Goal: Information Seeking & Learning: Learn about a topic

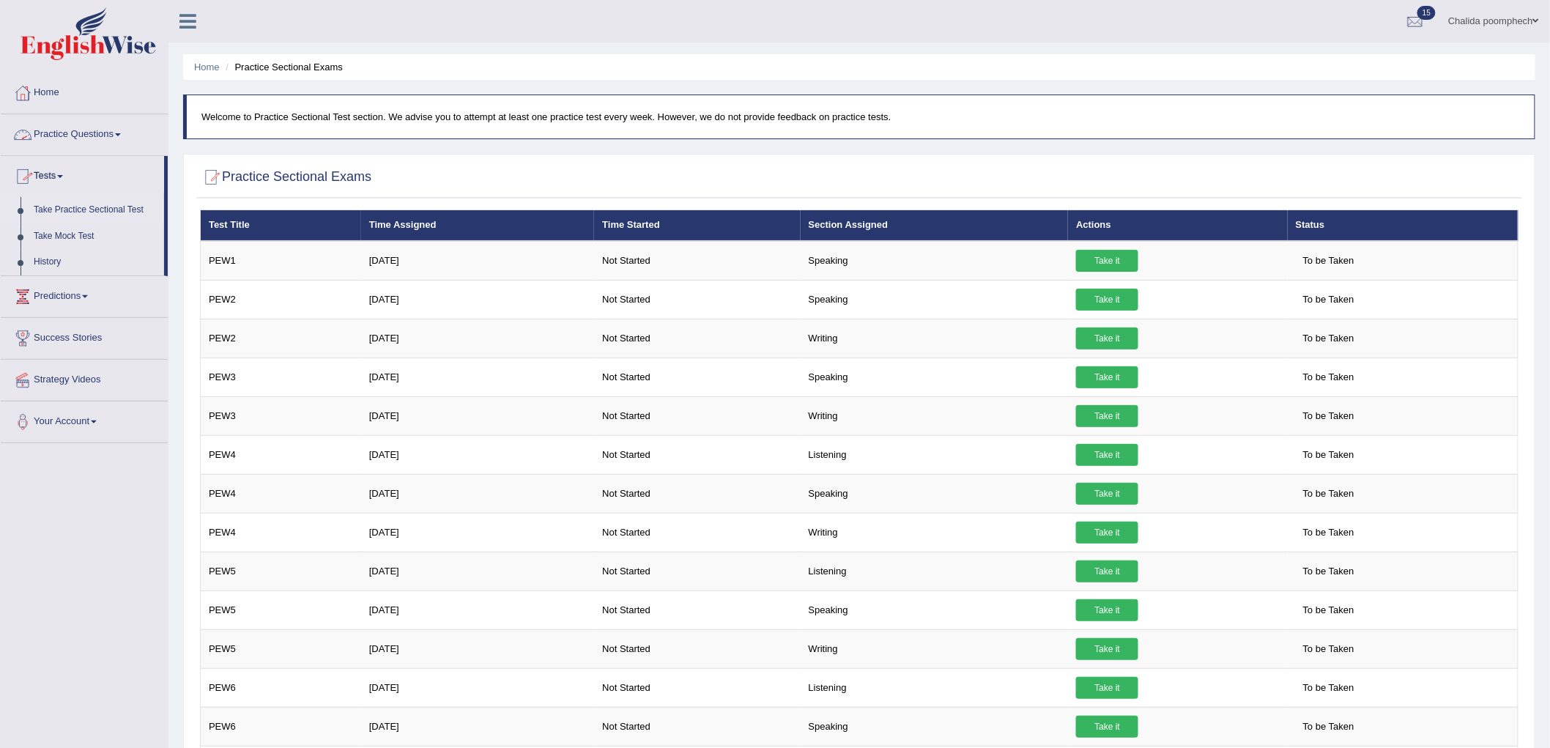
click at [55, 125] on link "Practice Questions" at bounding box center [84, 132] width 167 height 37
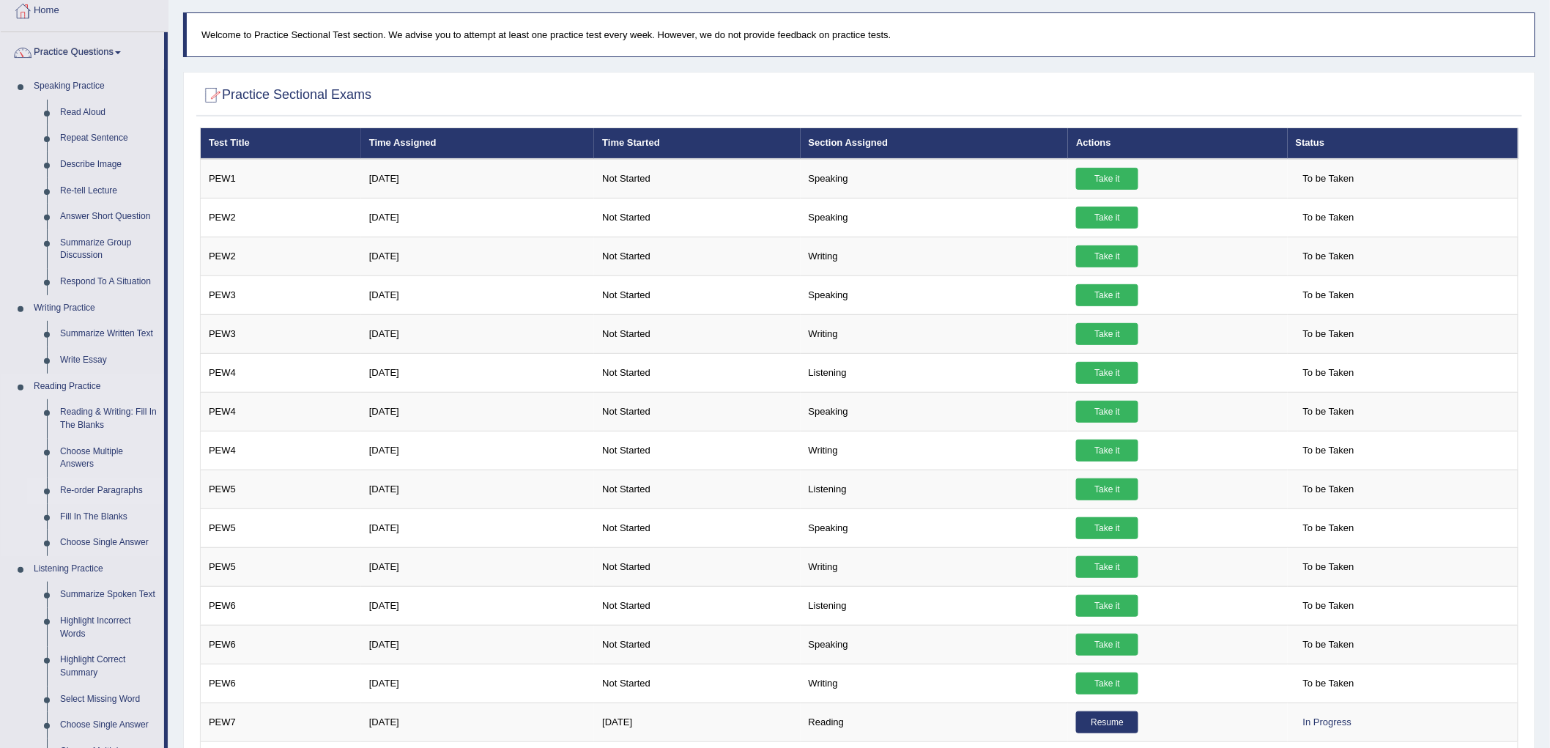
scroll to position [81, 0]
click at [108, 408] on link "Reading & Writing: Fill In The Blanks" at bounding box center [108, 419] width 111 height 39
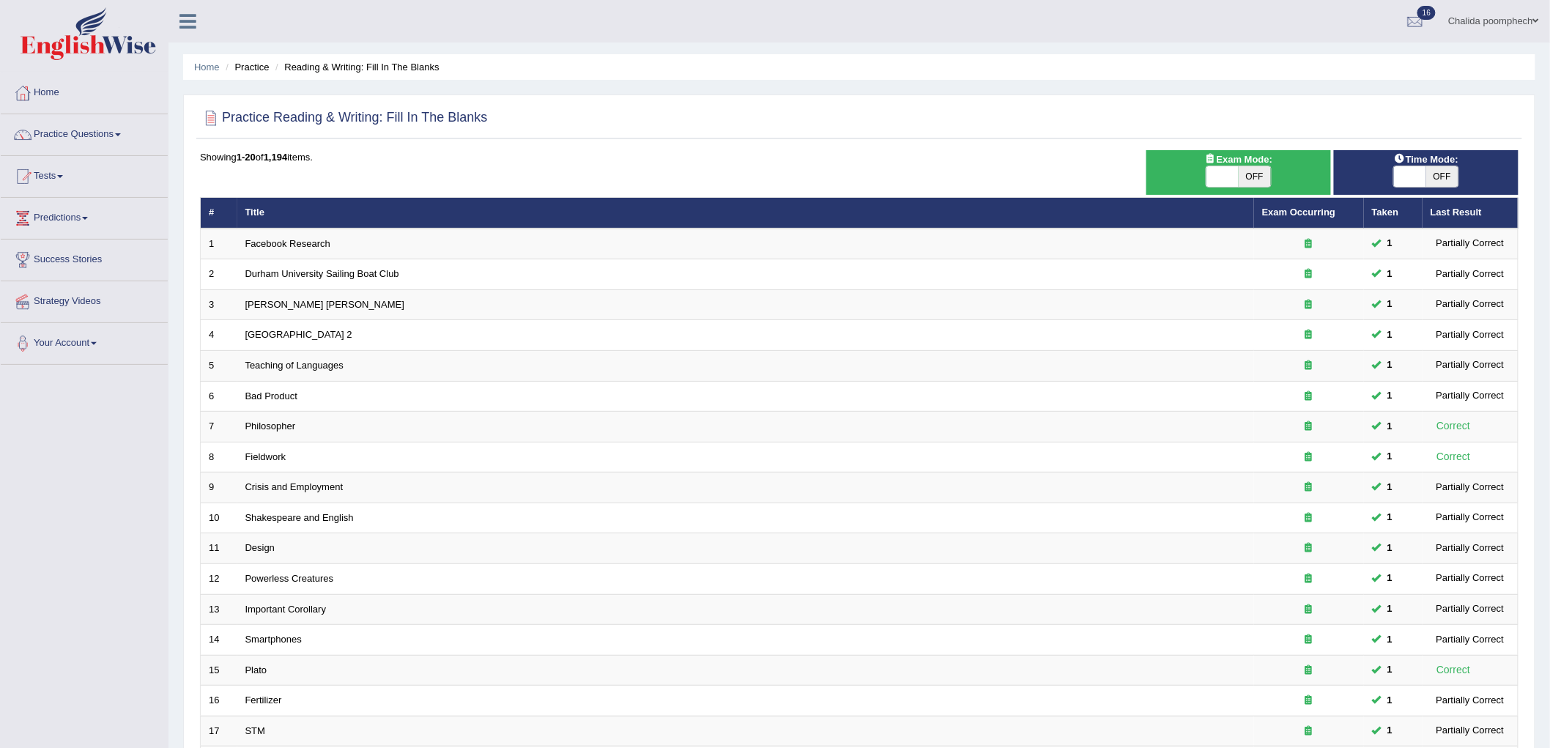
click at [1247, 171] on span "OFF" at bounding box center [1255, 176] width 32 height 21
checkbox input "true"
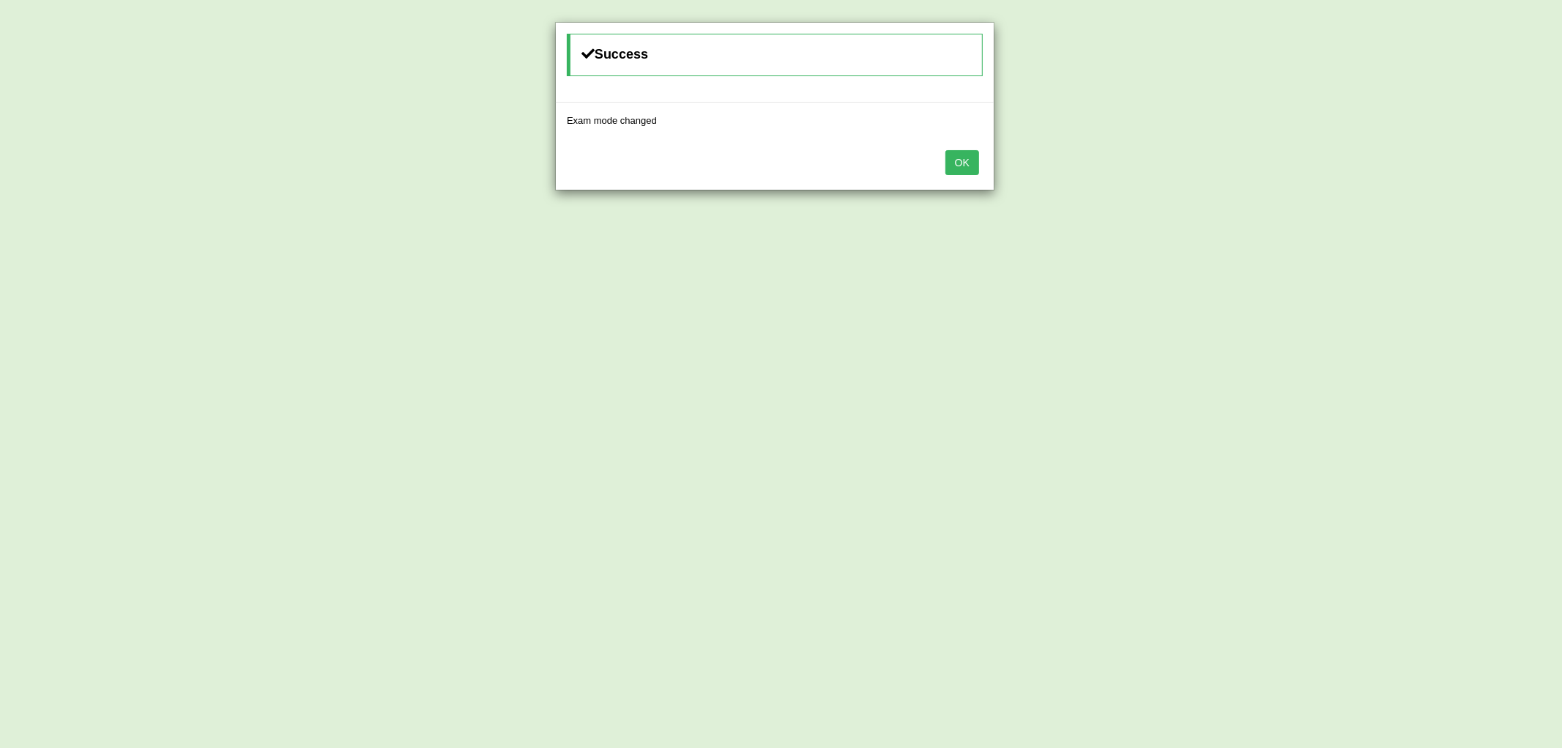
click at [971, 169] on button "OK" at bounding box center [963, 162] width 34 height 25
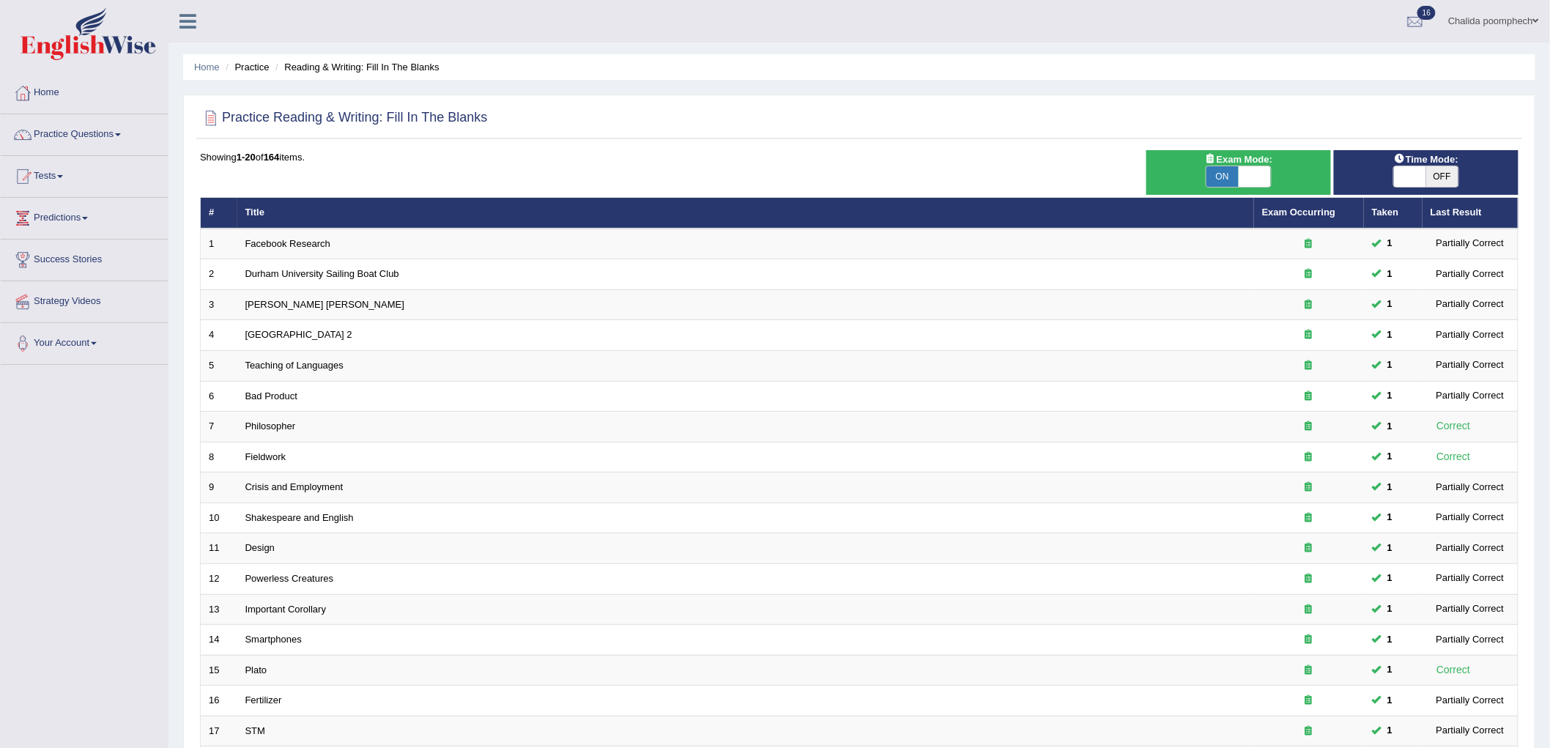
click at [1436, 174] on span "OFF" at bounding box center [1442, 176] width 32 height 21
checkbox input "true"
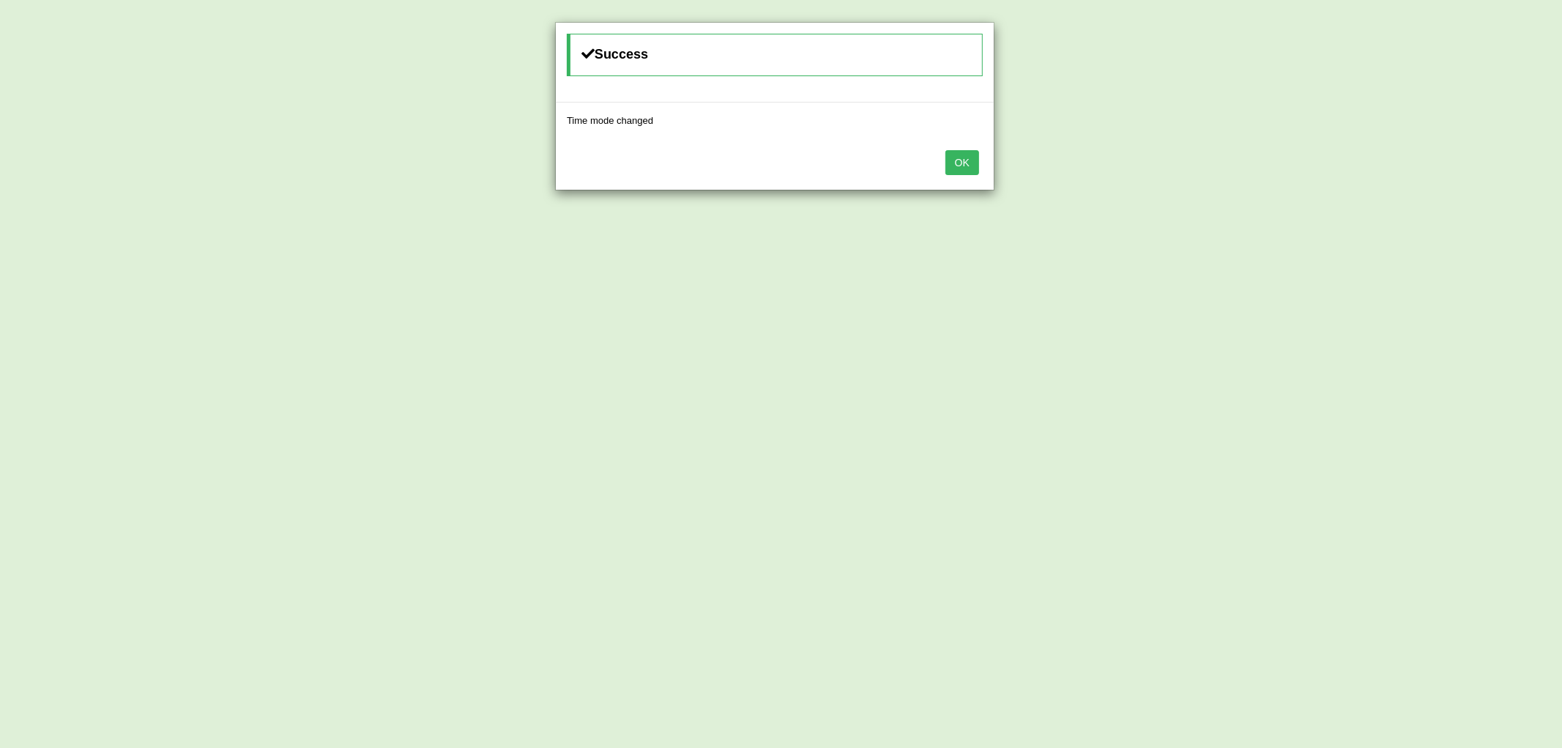
click at [973, 168] on button "OK" at bounding box center [963, 162] width 34 height 25
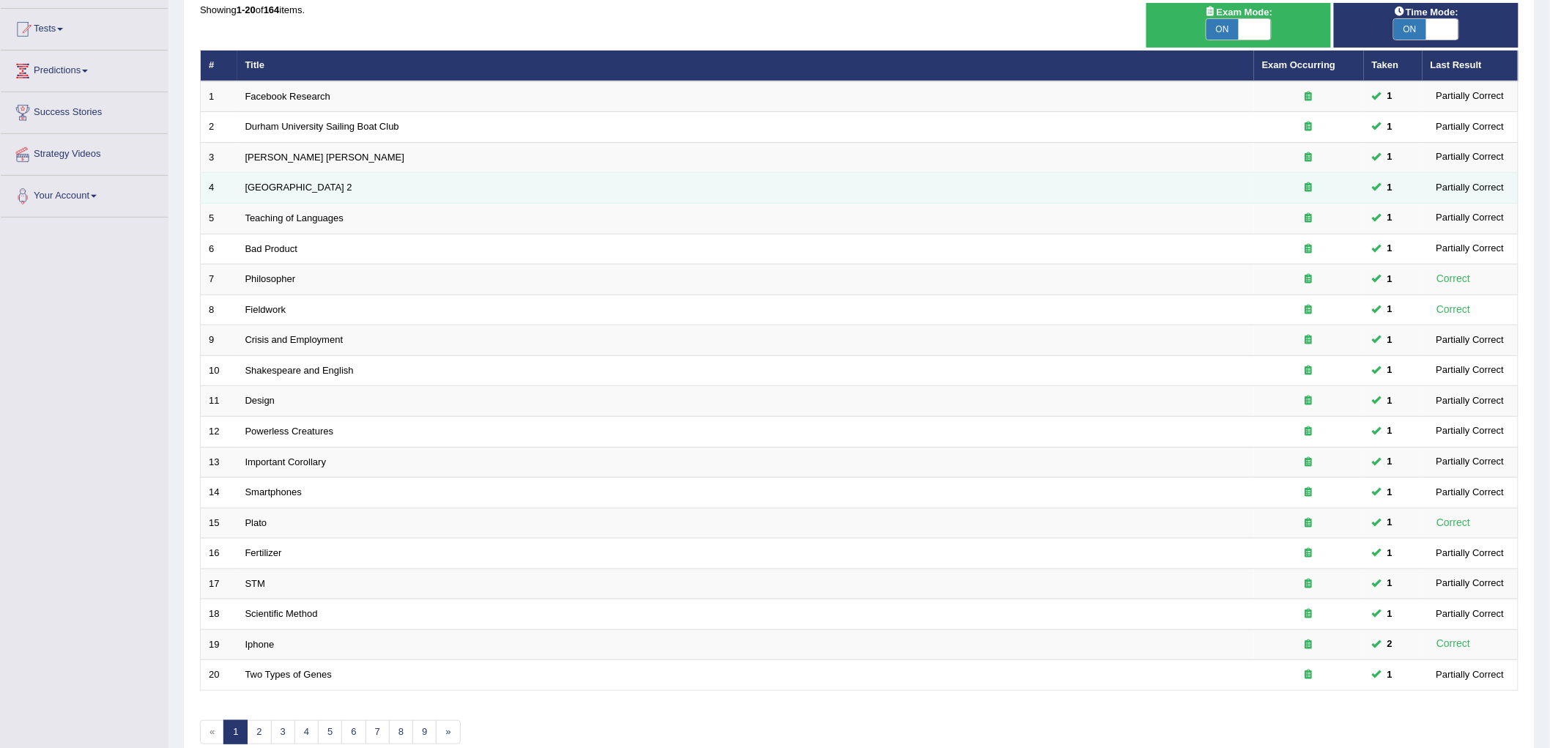
scroll to position [222, 0]
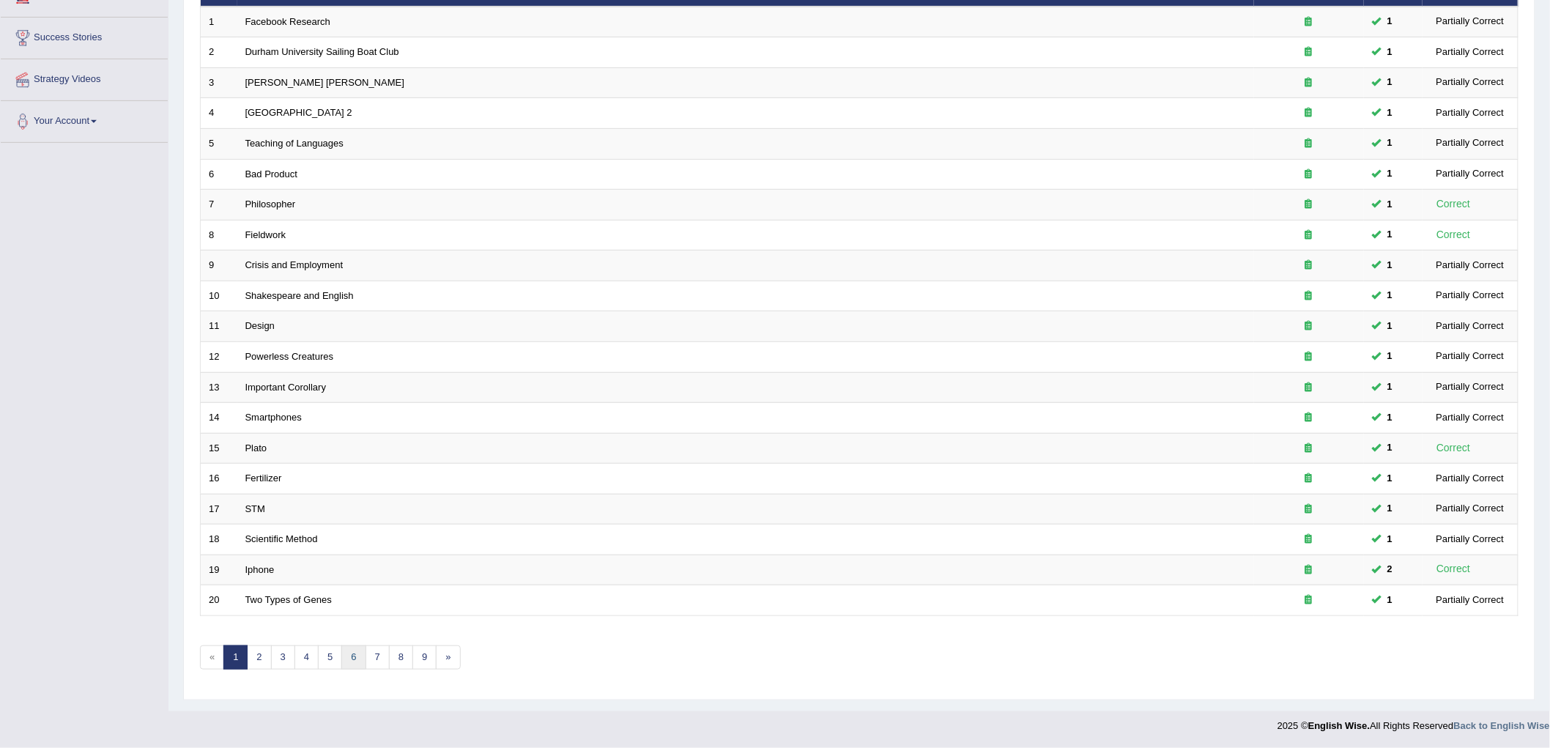
click at [354, 657] on link "6" at bounding box center [353, 657] width 24 height 24
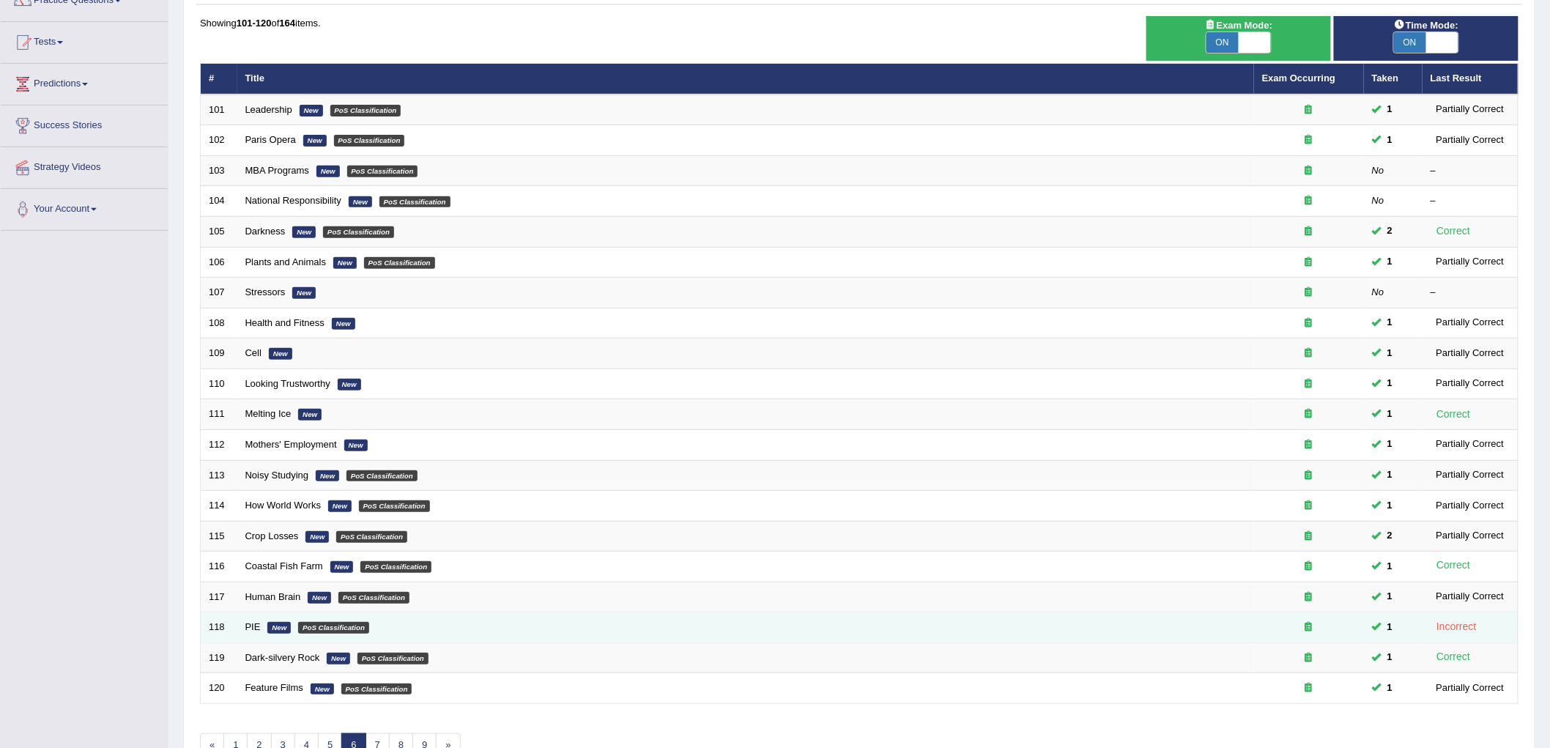
scroll to position [222, 0]
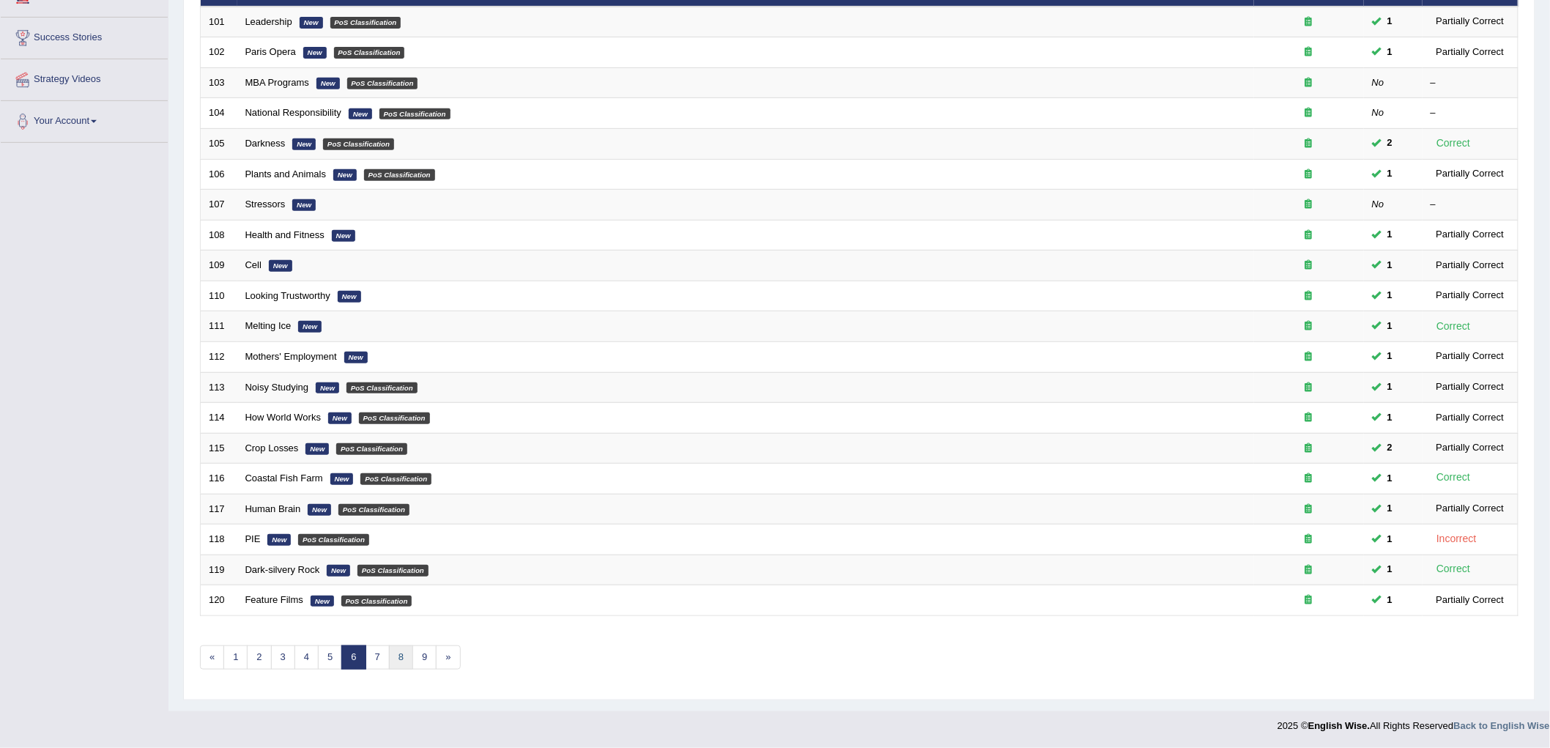
click at [396, 652] on link "8" at bounding box center [401, 657] width 24 height 24
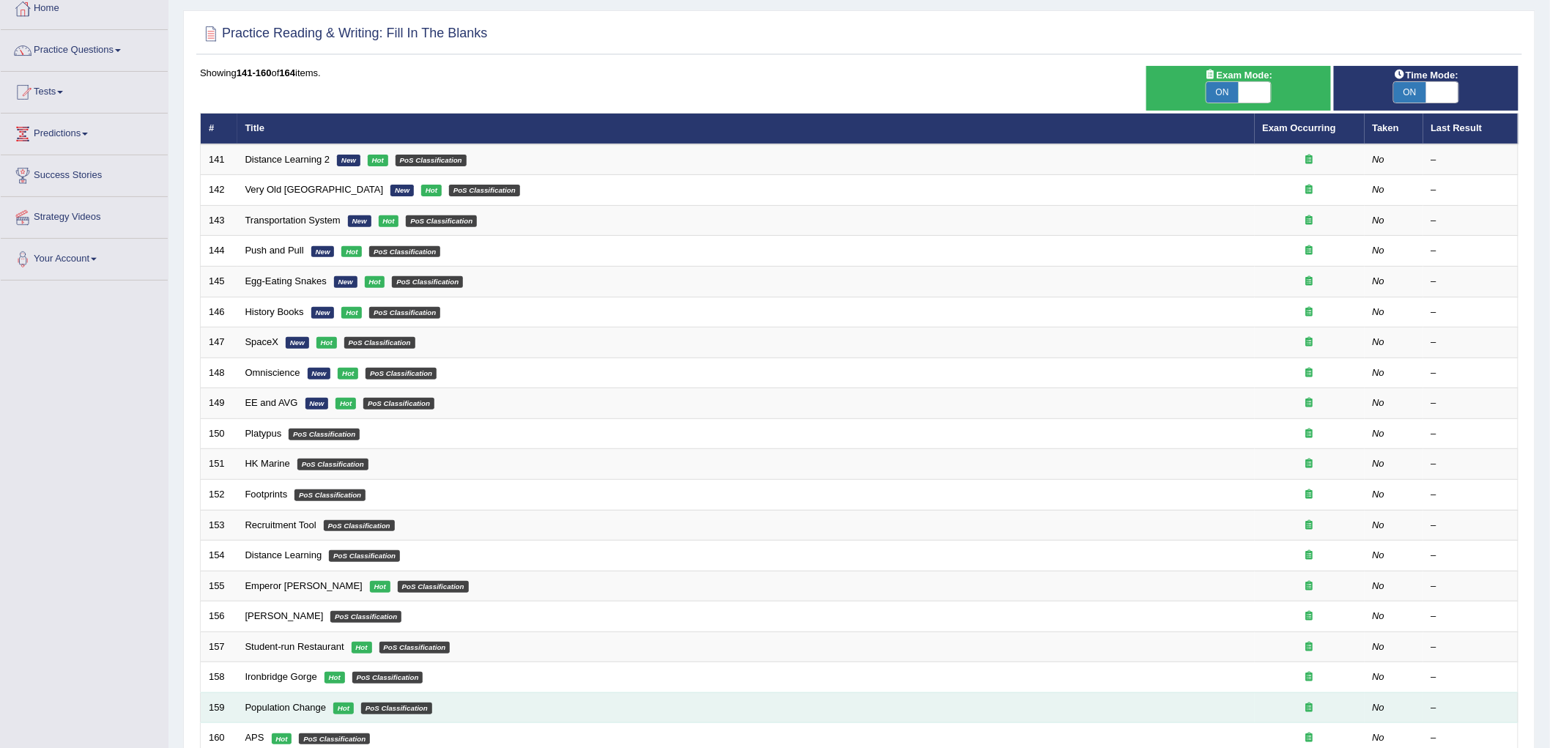
scroll to position [222, 0]
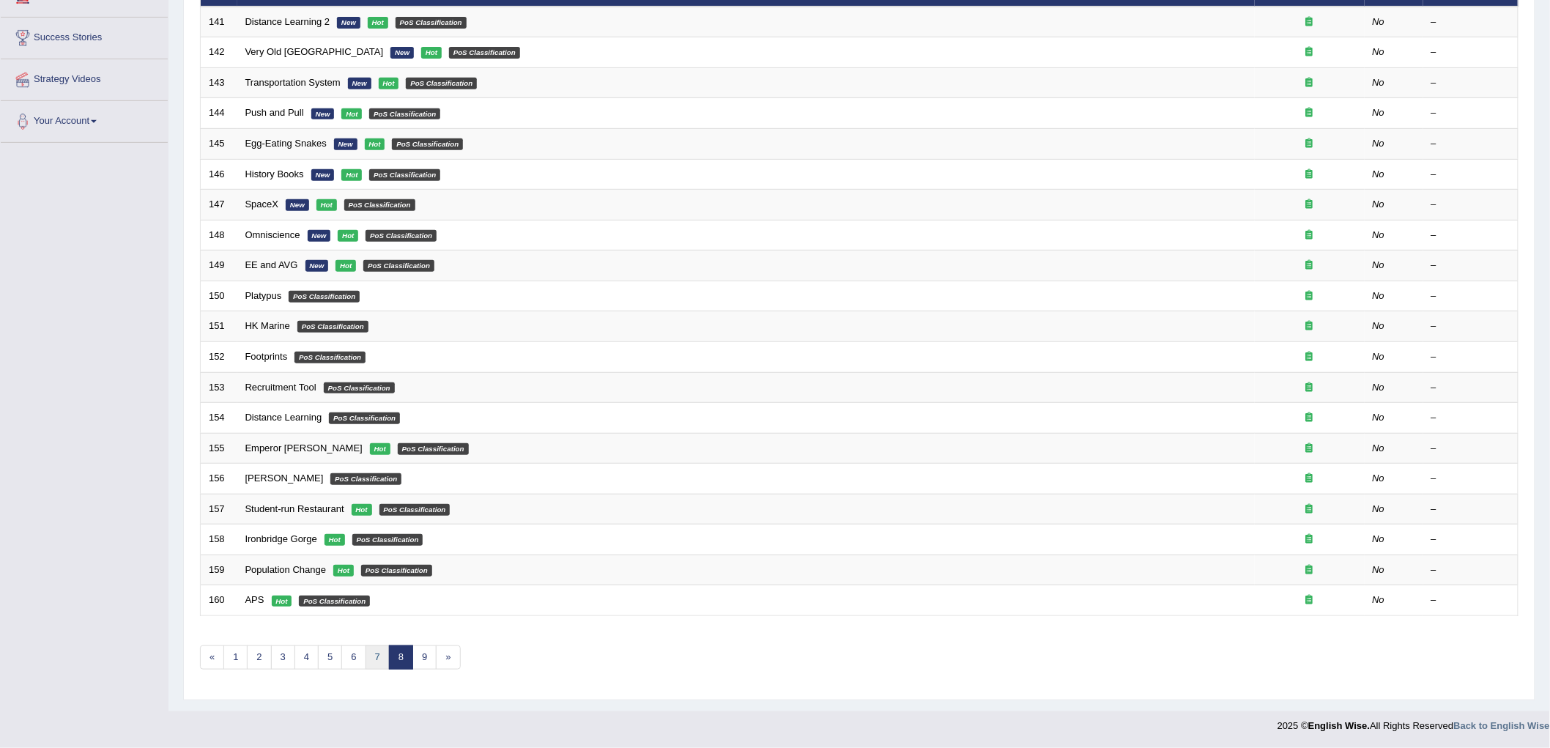
click at [374, 661] on link "7" at bounding box center [377, 657] width 24 height 24
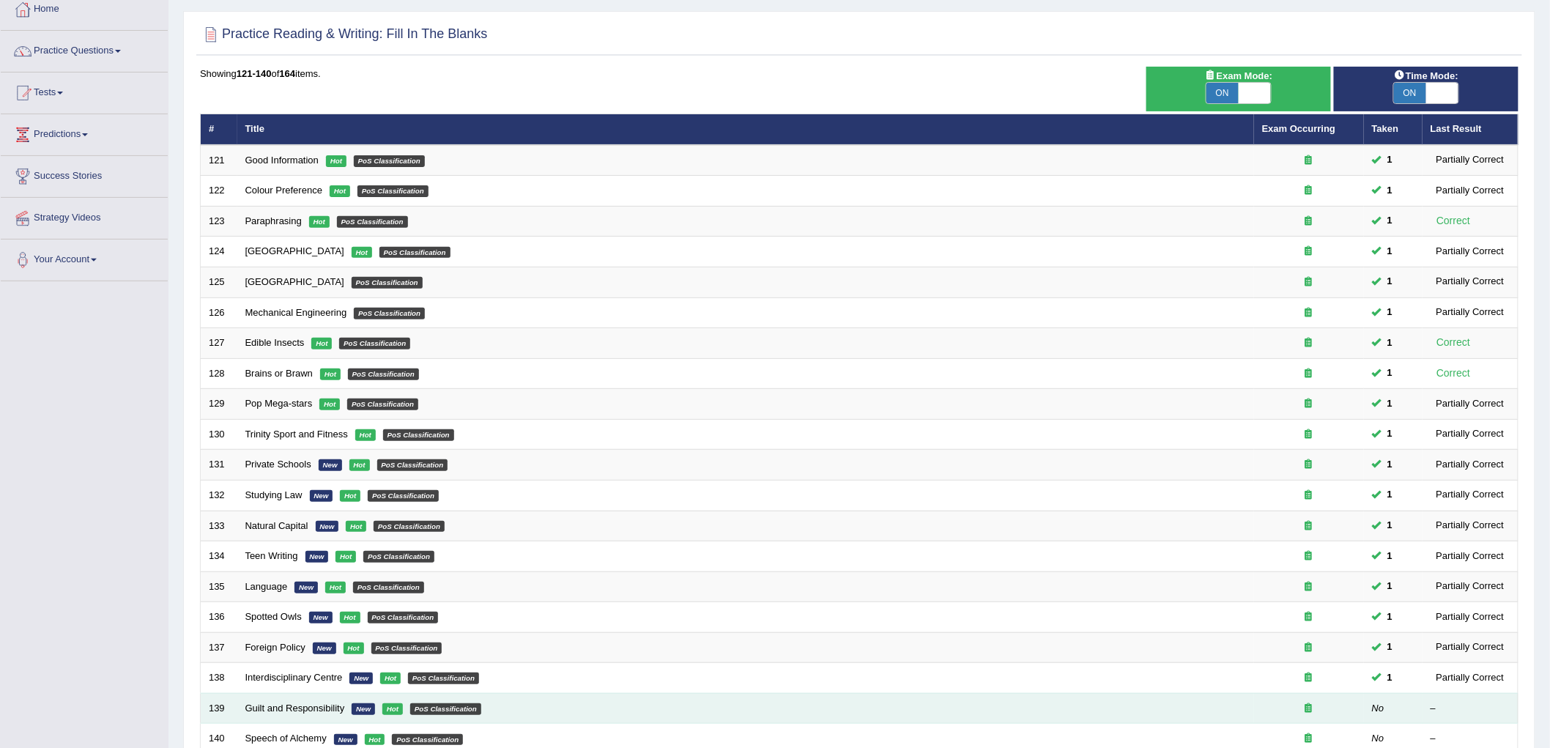
scroll to position [222, 0]
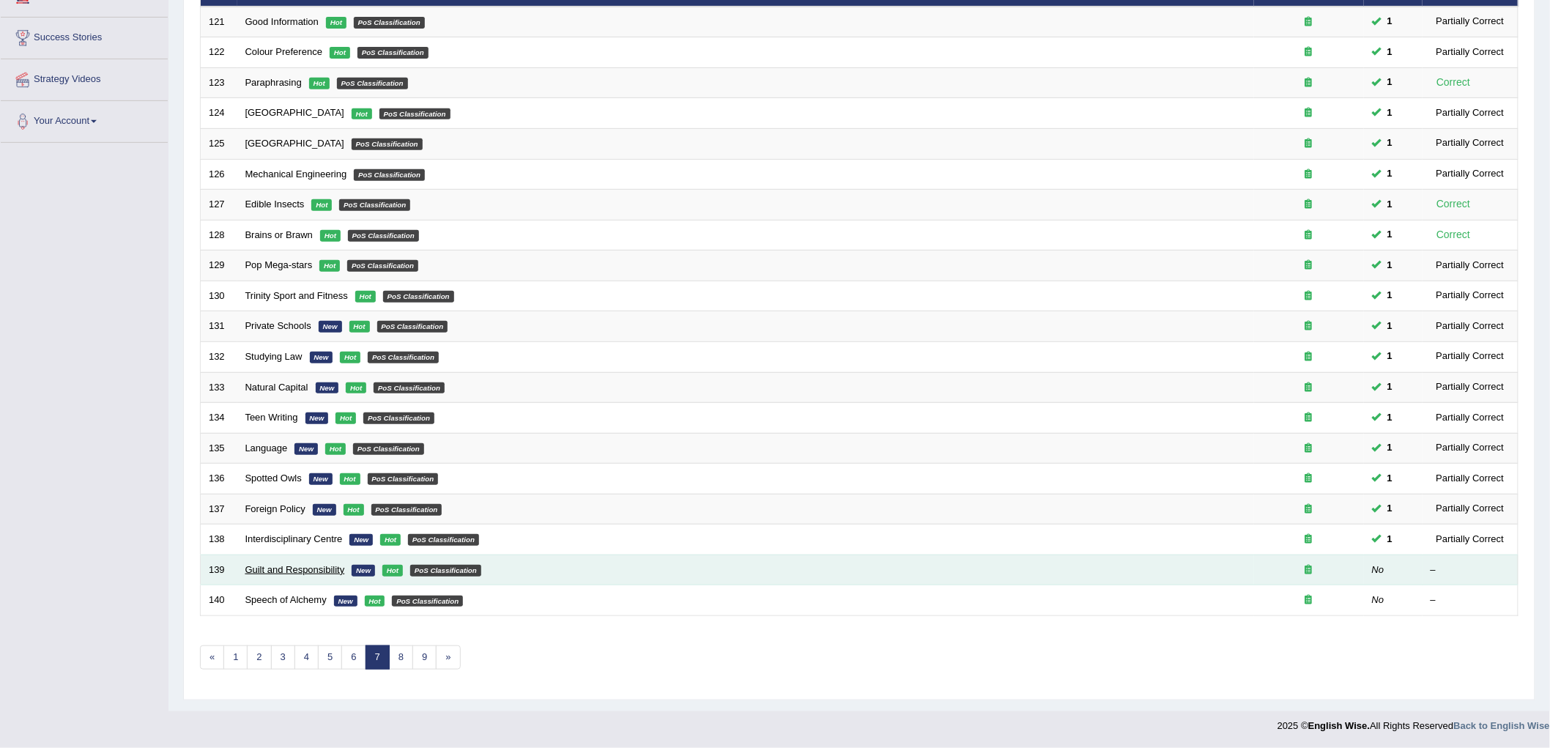
click at [319, 565] on link "Guilt and Responsibility" at bounding box center [295, 569] width 100 height 11
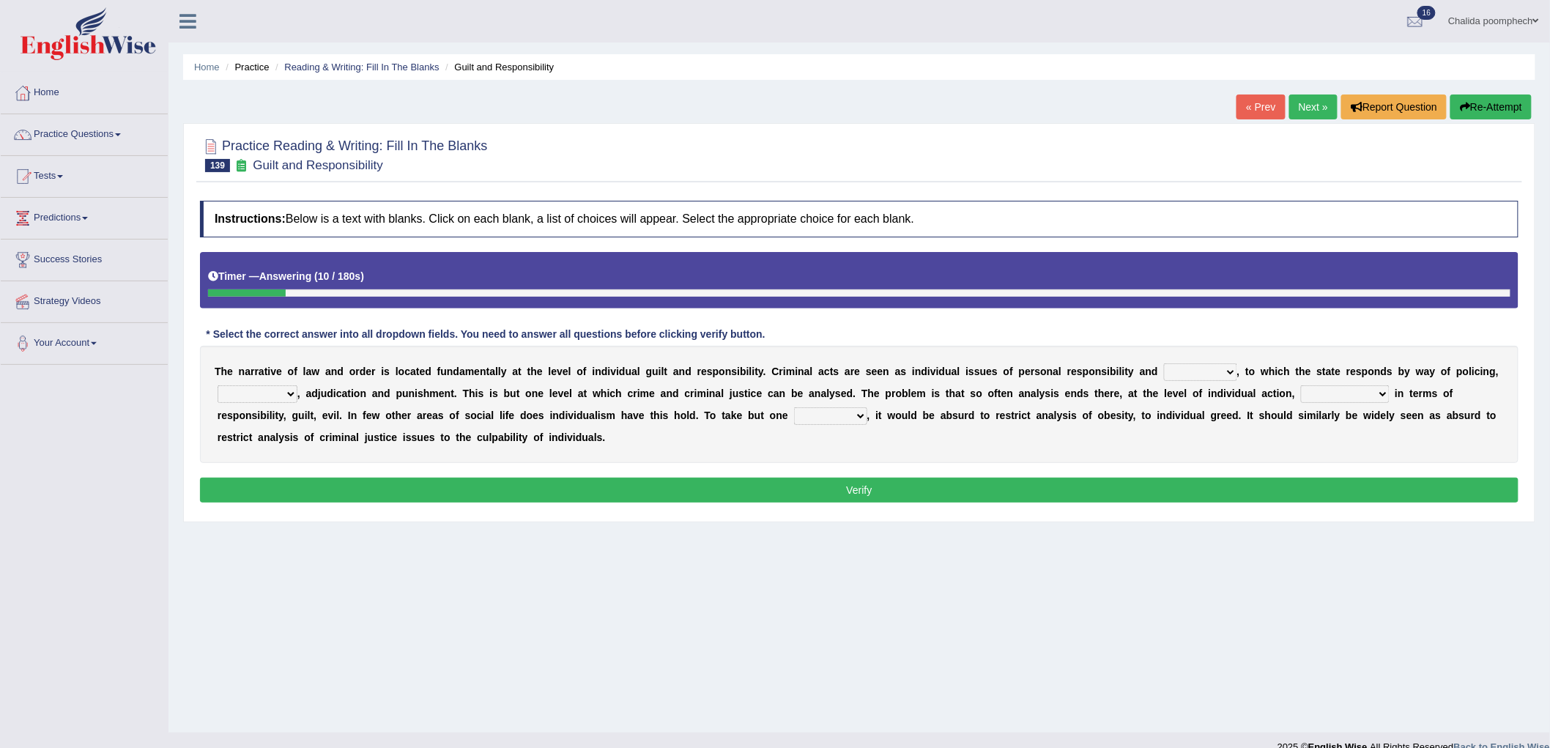
click at [1224, 370] on select "probability culpability facility capability" at bounding box center [1200, 372] width 73 height 18
select select "capability"
click at [1164, 363] on select "probability culpability facility capability" at bounding box center [1200, 372] width 73 height 18
click at [281, 391] on select "execution refusing prosecution prisoning" at bounding box center [258, 394] width 80 height 18
click at [1329, 387] on select "vapourized collateralilzed exercised characterised" at bounding box center [1345, 394] width 89 height 18
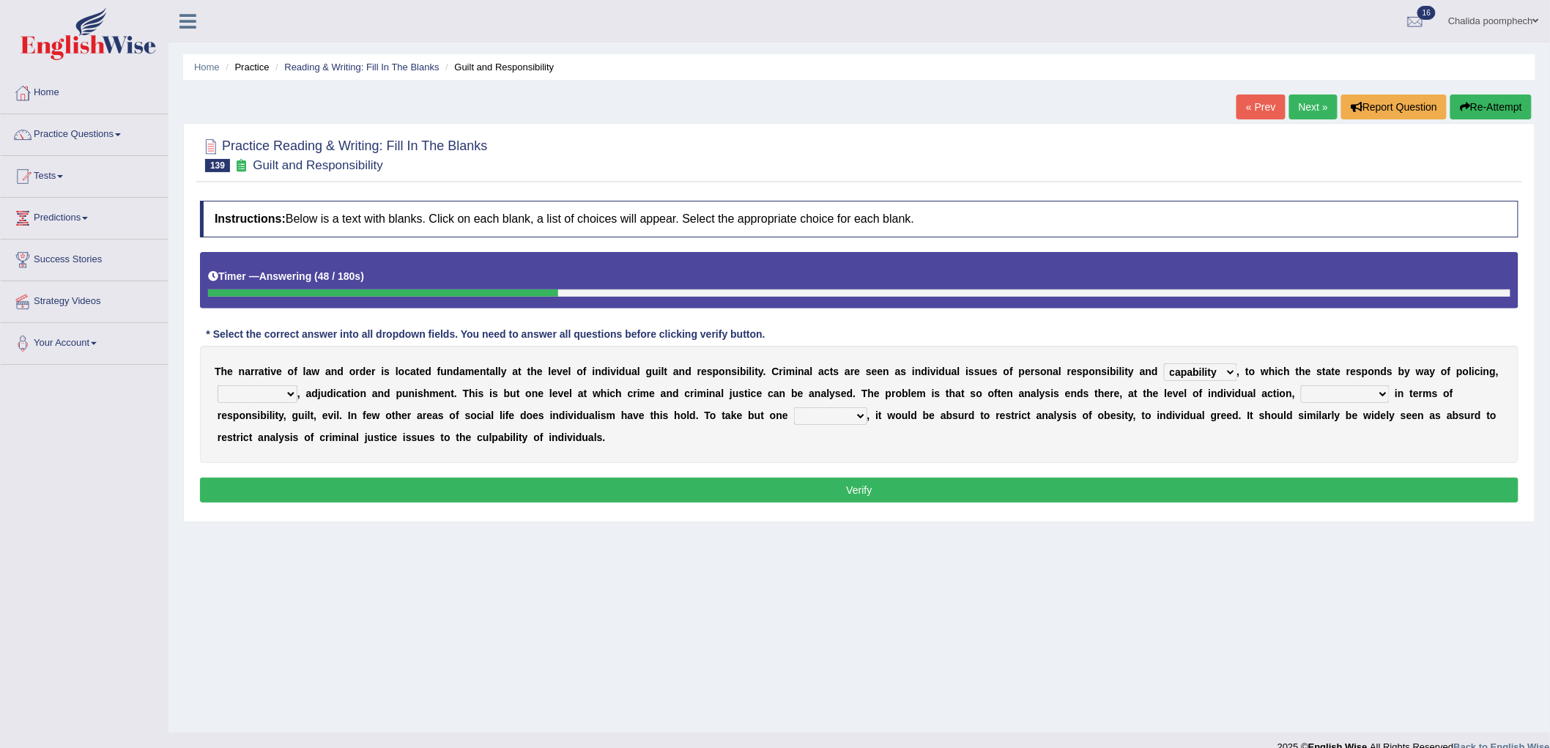
select select "characterised"
click at [1301, 385] on select "vapourized collateralilzed exercised characterised" at bounding box center [1345, 394] width 89 height 18
click at [851, 411] on select "substance instance resent accent" at bounding box center [830, 416] width 73 height 18
select select "instance"
click at [794, 407] on select "substance instance resent accent" at bounding box center [830, 416] width 73 height 18
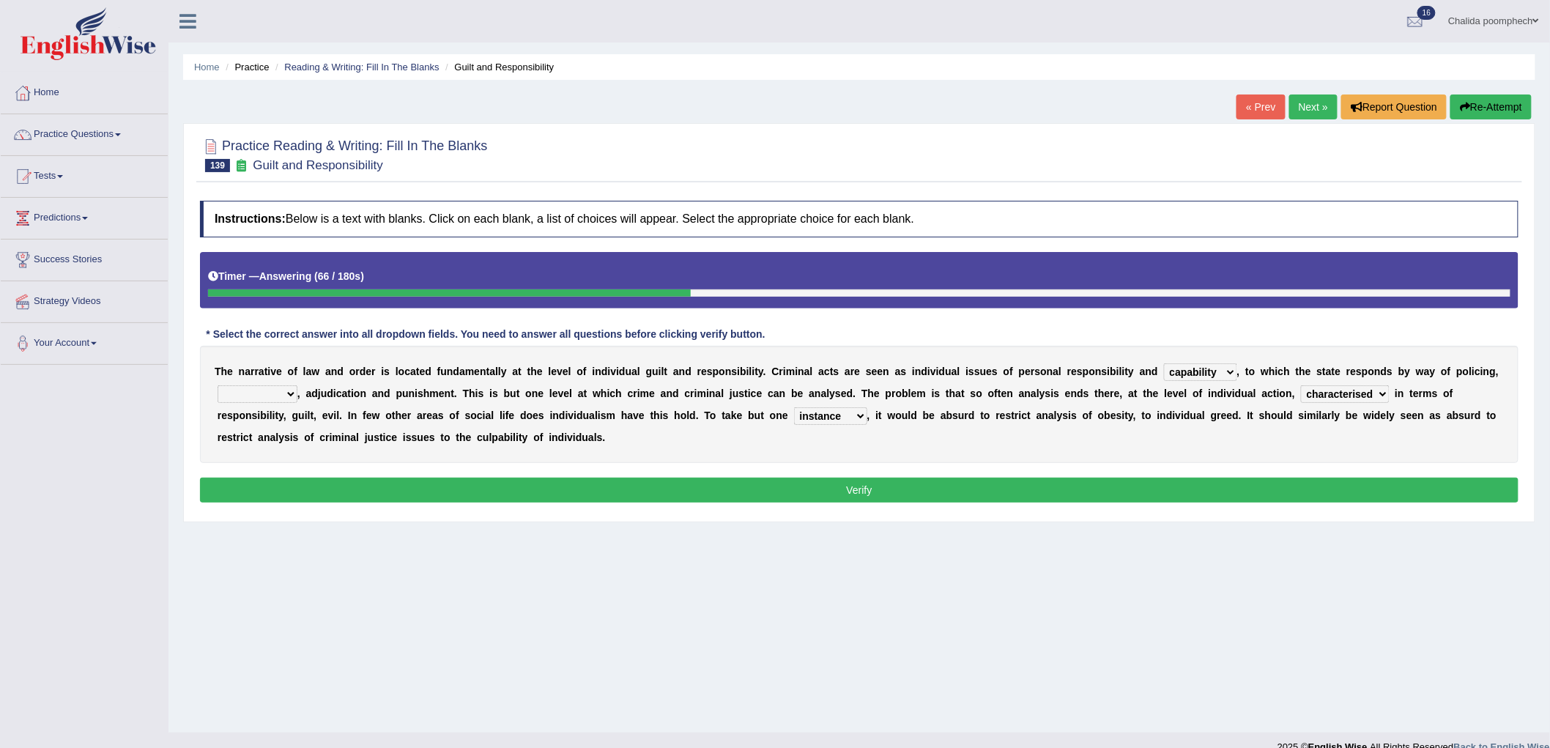
click at [289, 392] on select "execution refusing prosecution prisoning" at bounding box center [258, 394] width 80 height 18
select select "execution"
click at [218, 385] on select "execution refusing prosecution prisoning" at bounding box center [258, 394] width 80 height 18
click at [327, 492] on button "Verify" at bounding box center [859, 490] width 1318 height 25
